Goal: Task Accomplishment & Management: Complete application form

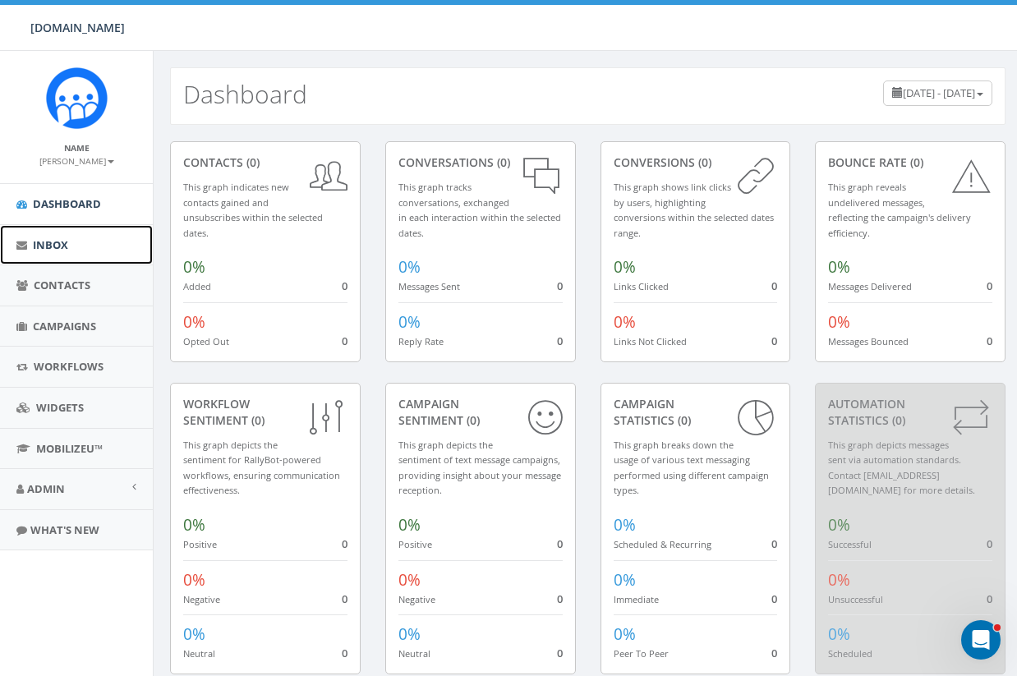
click at [53, 251] on span "Inbox" at bounding box center [50, 244] width 35 height 15
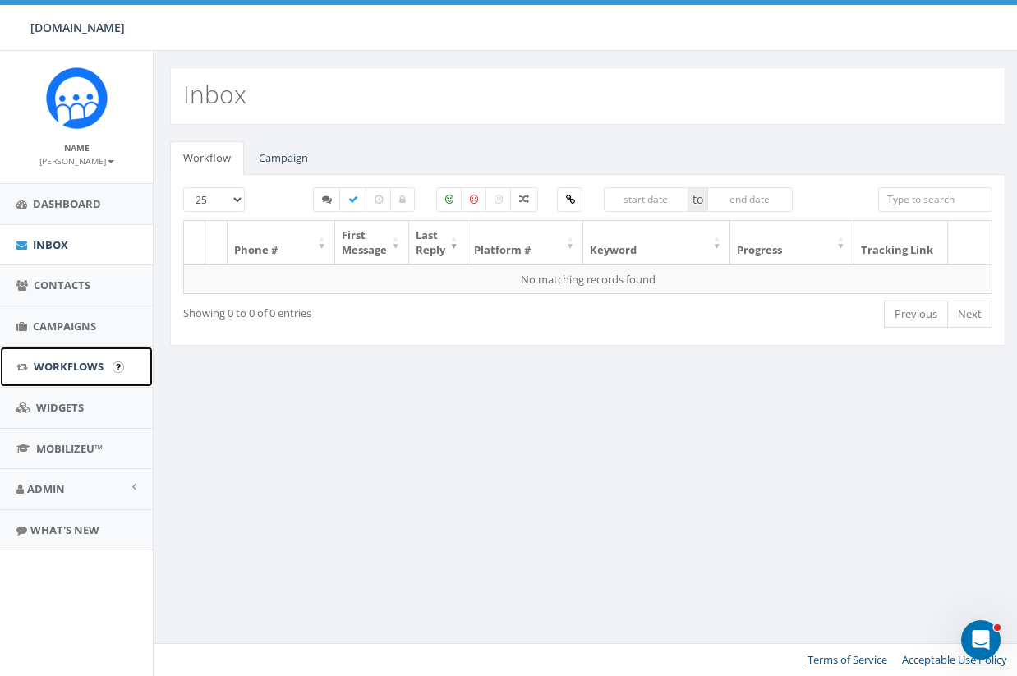
click at [75, 362] on span "Workflows" at bounding box center [69, 366] width 70 height 15
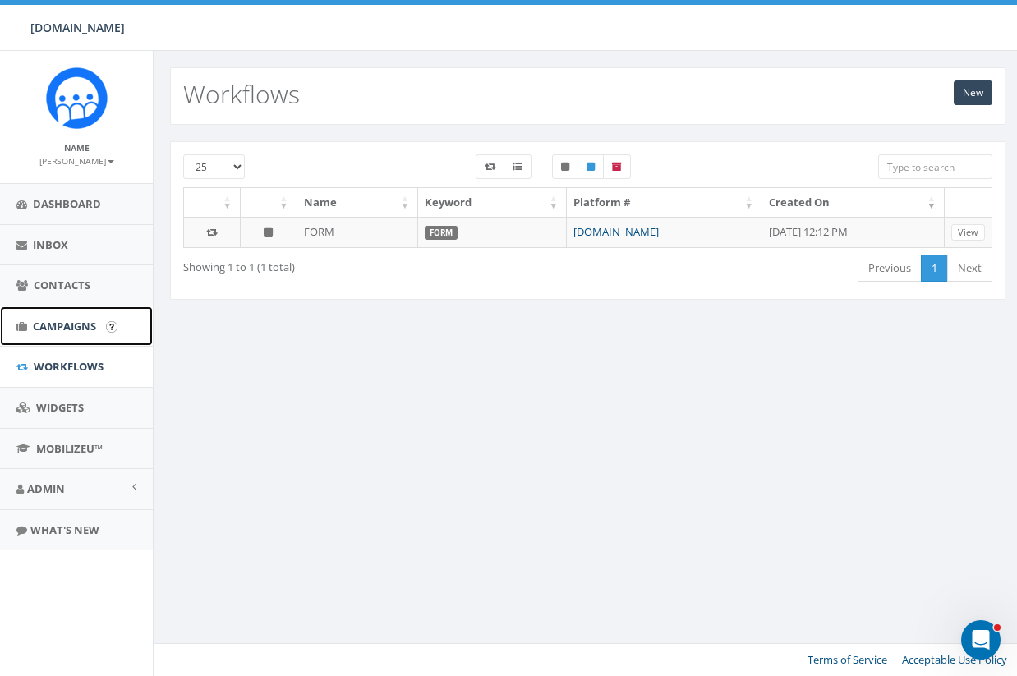
click at [139, 330] on link "Campaigns" at bounding box center [76, 327] width 153 height 40
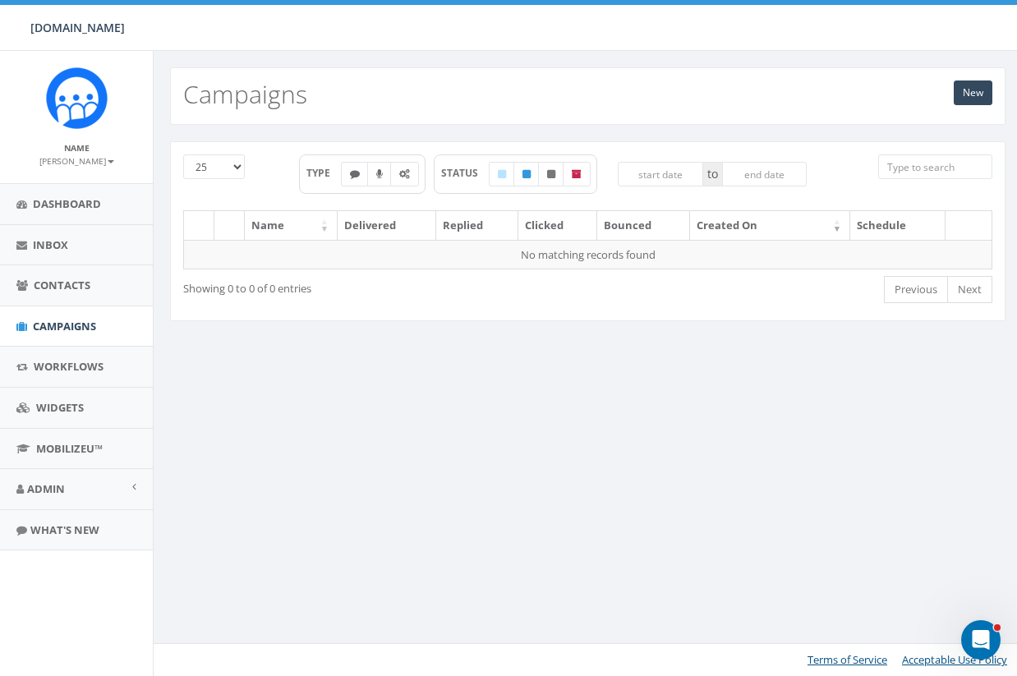
click at [967, 75] on div "New Campaigns" at bounding box center [588, 96] width 836 height 58
click at [972, 110] on div "New Campaigns" at bounding box center [588, 96] width 836 height 58
click at [972, 99] on link "New" at bounding box center [973, 93] width 39 height 25
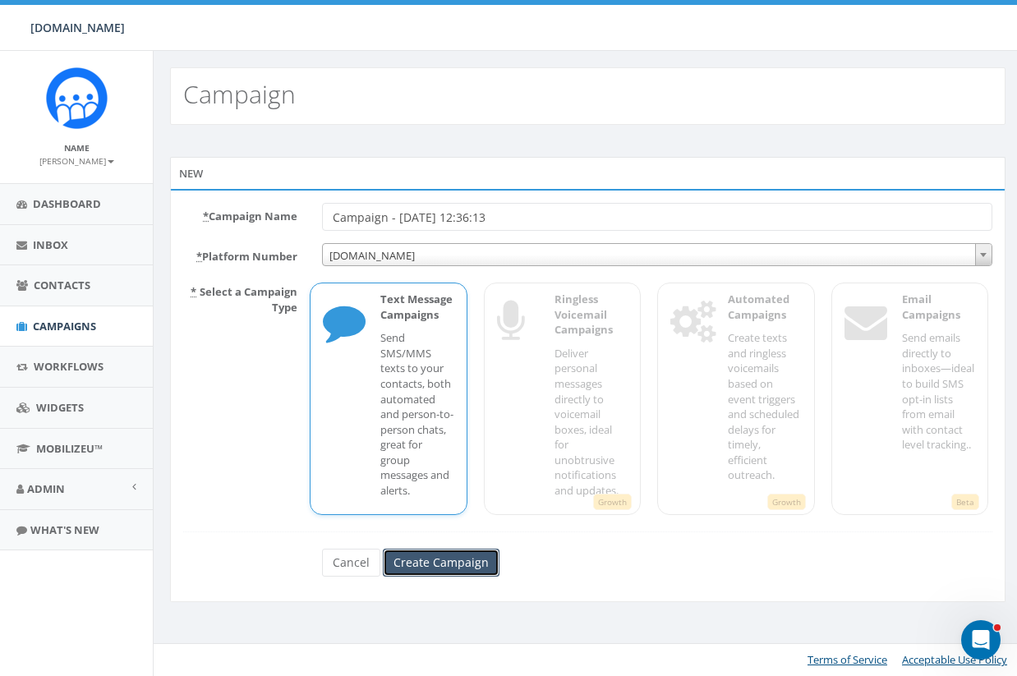
click at [492, 561] on input "Create Campaign" at bounding box center [441, 563] width 117 height 28
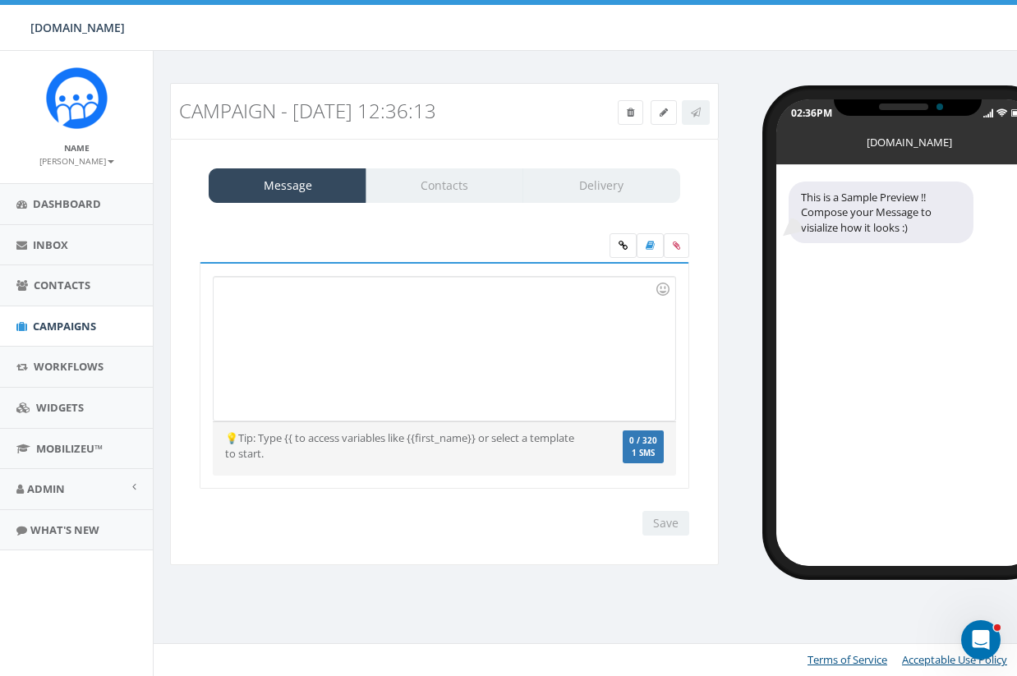
click at [570, 179] on div "Message Contacts Delivery" at bounding box center [445, 185] width 472 height 35
